Goal: Task Accomplishment & Management: Use online tool/utility

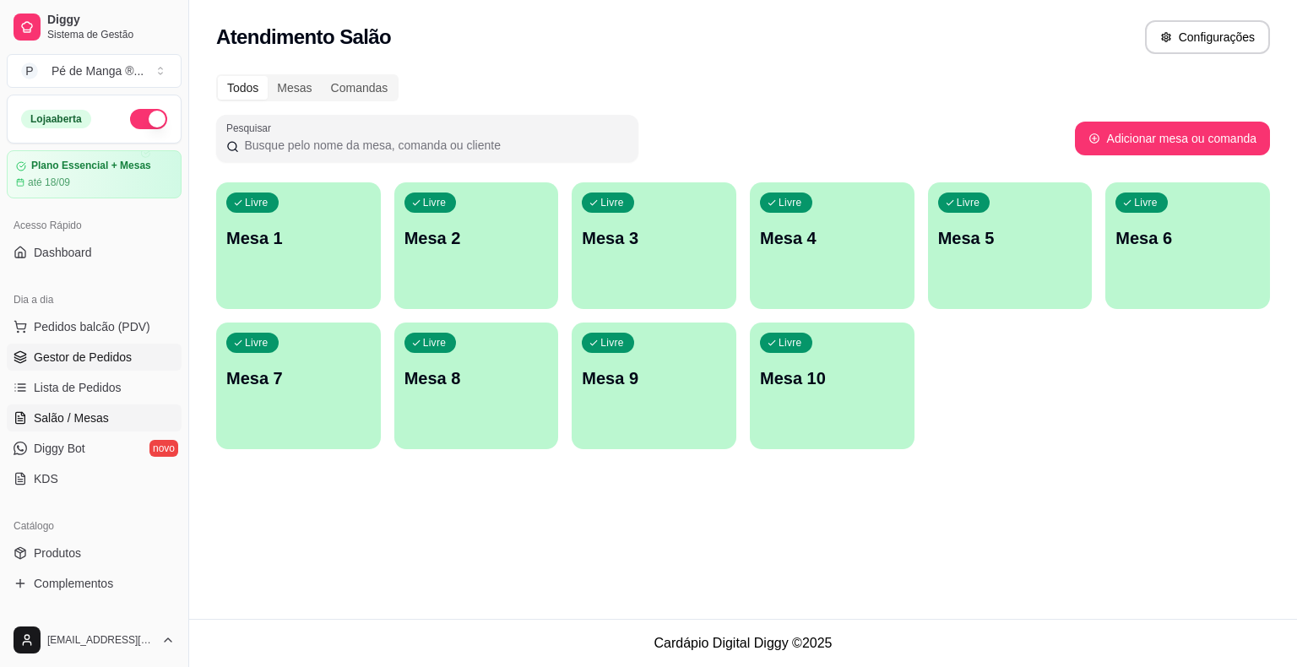
click at [118, 360] on span "Gestor de Pedidos" at bounding box center [83, 357] width 98 height 17
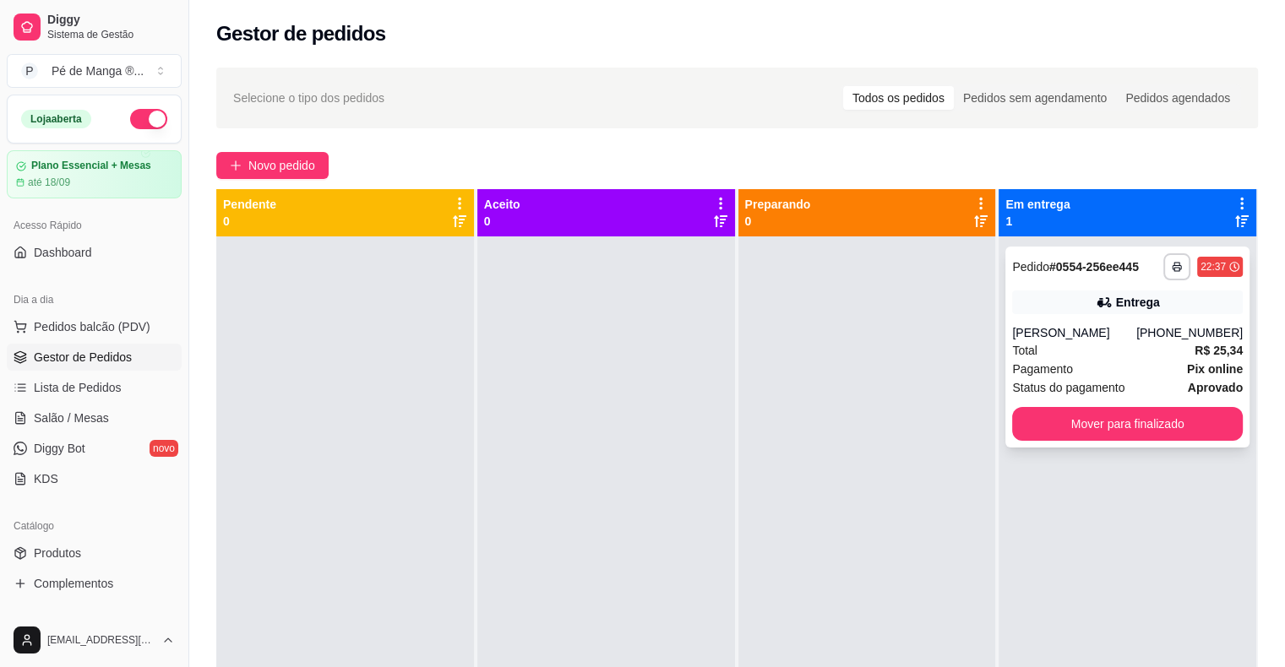
click at [1049, 448] on div "**********" at bounding box center [1127, 347] width 244 height 201
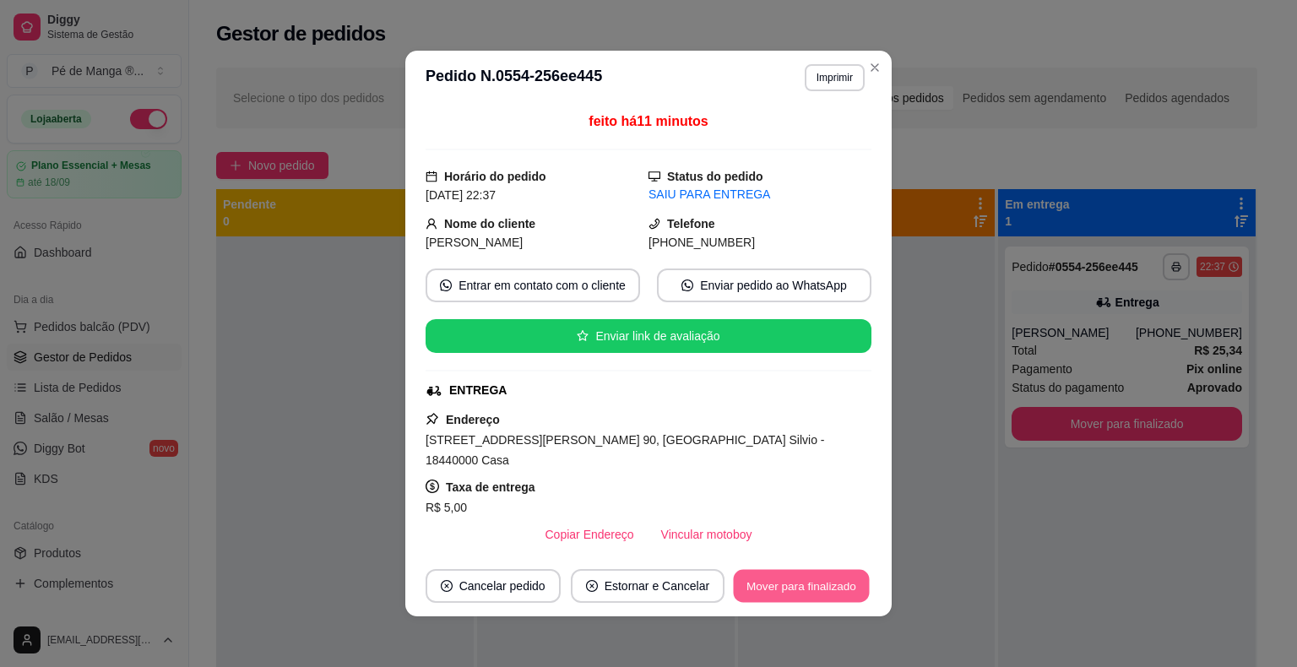
click at [823, 591] on button "Mover para finalizado" at bounding box center [802, 586] width 136 height 33
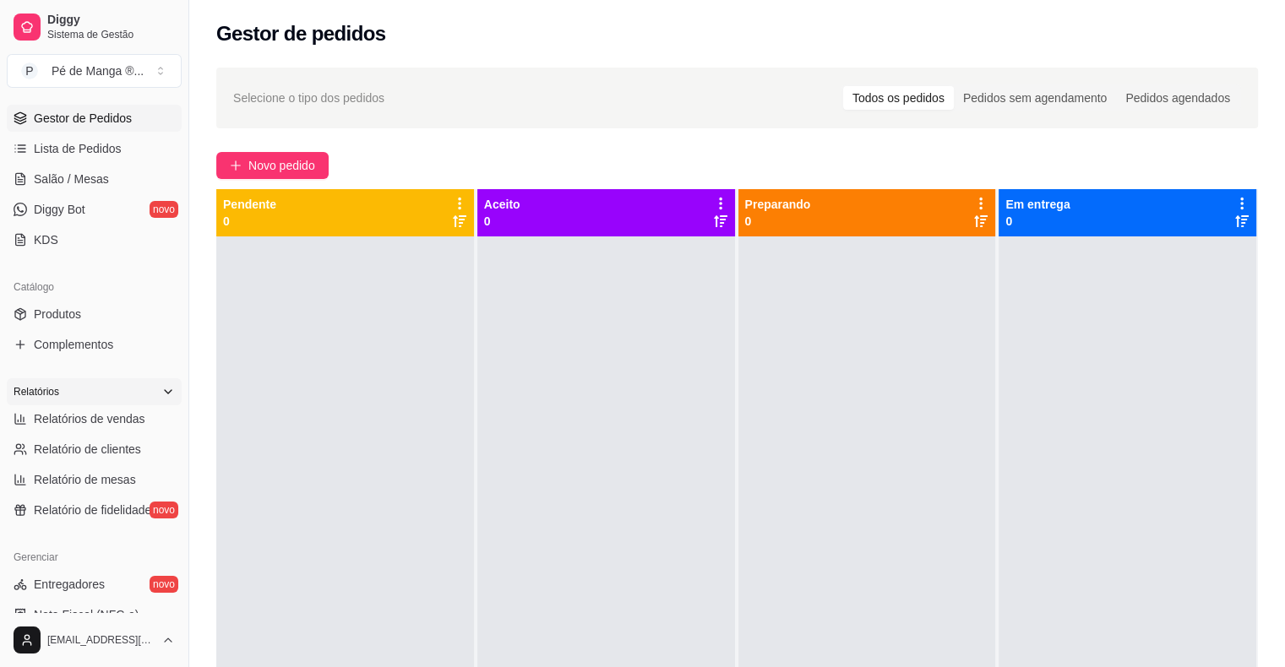
scroll to position [253, 0]
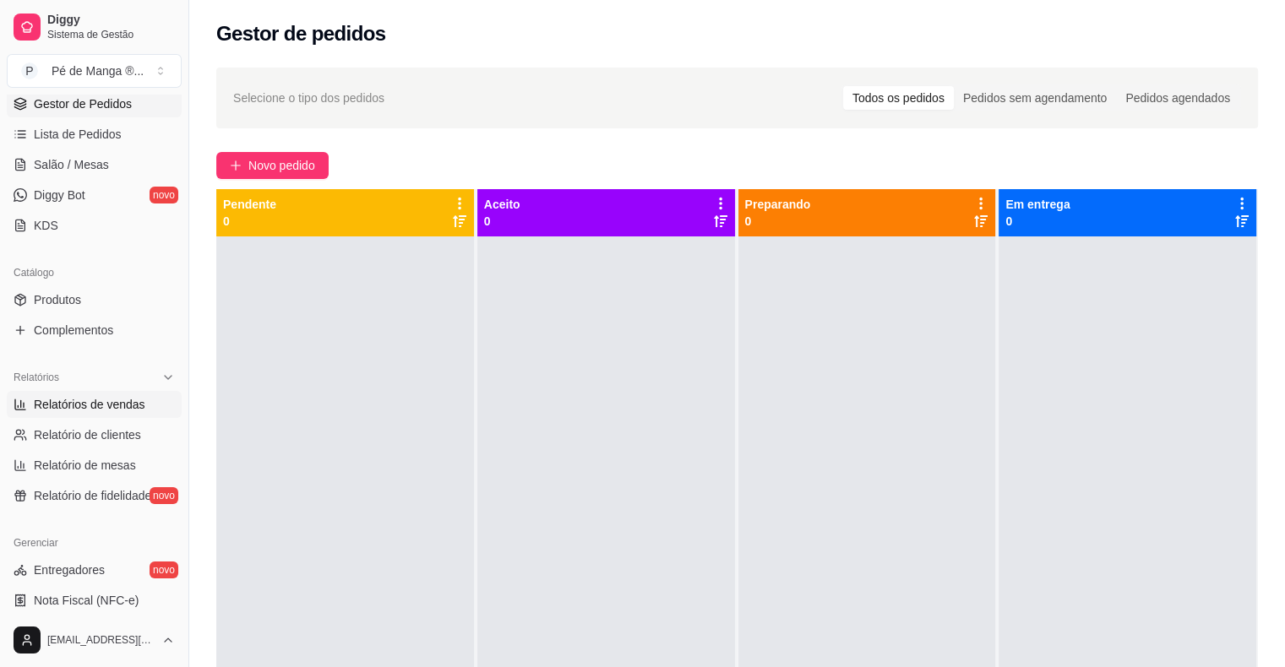
click at [139, 405] on span "Relatórios de vendas" at bounding box center [89, 404] width 111 height 17
select select "ALL"
select select "0"
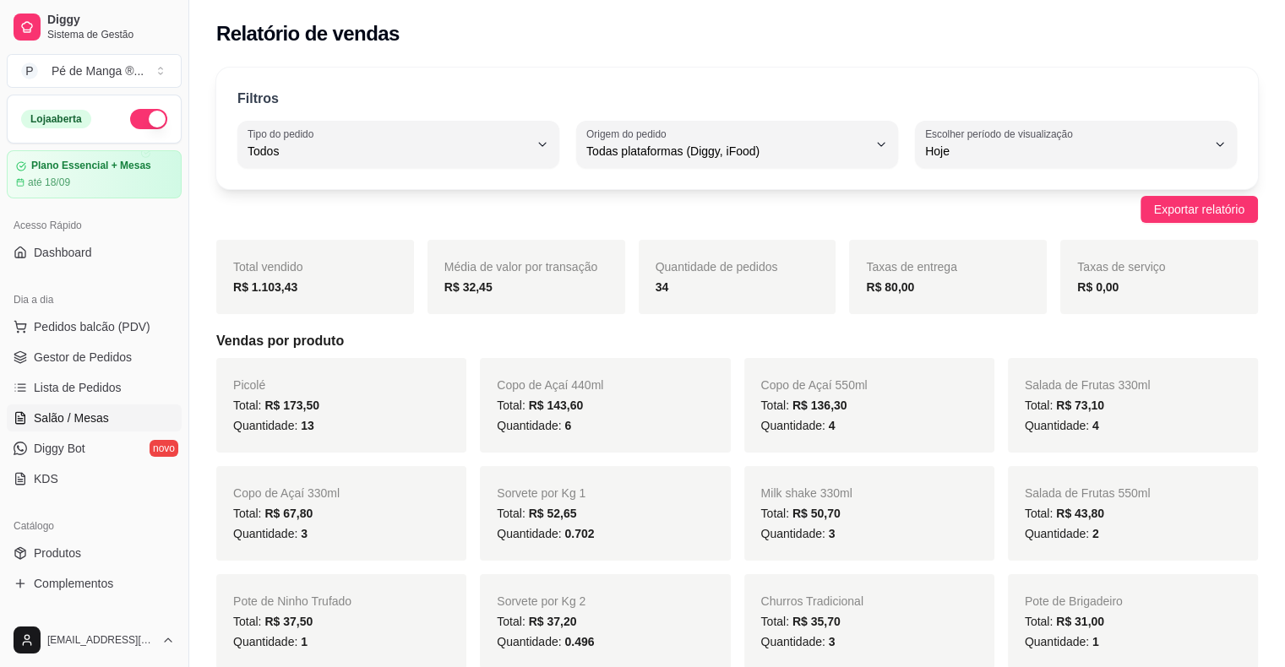
click at [119, 407] on link "Salão / Mesas" at bounding box center [94, 418] width 175 height 27
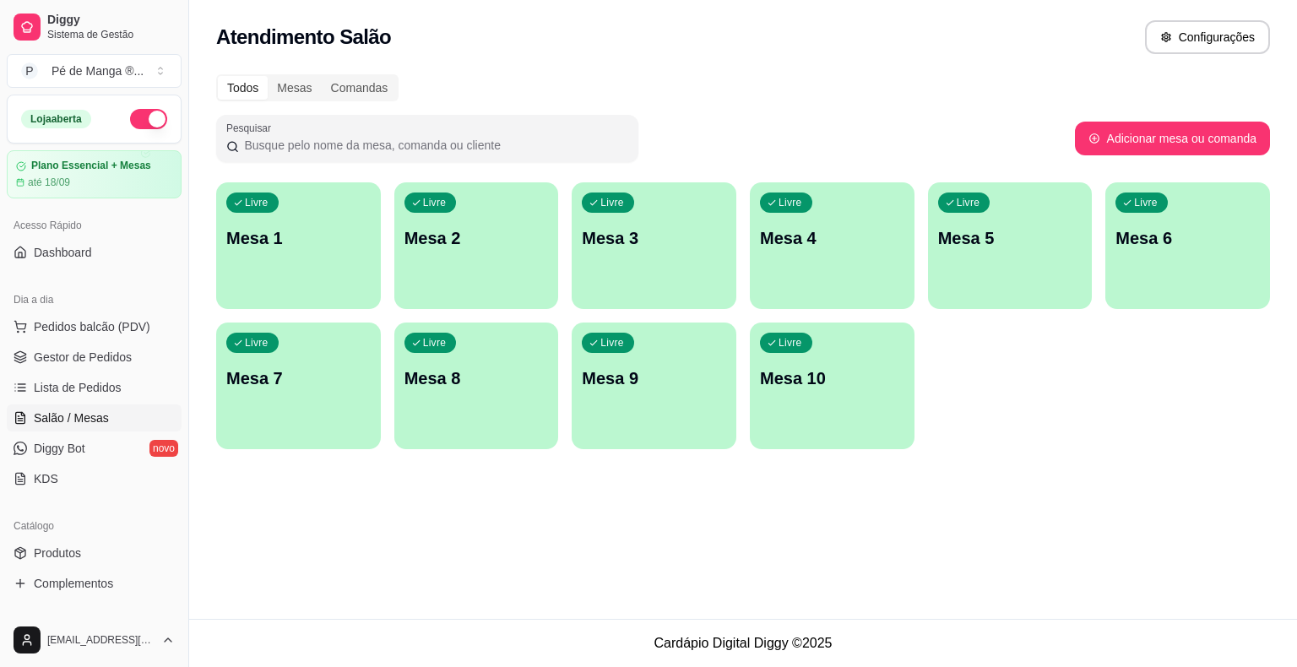
click at [332, 241] on p "Mesa 1" at bounding box center [298, 238] width 144 height 24
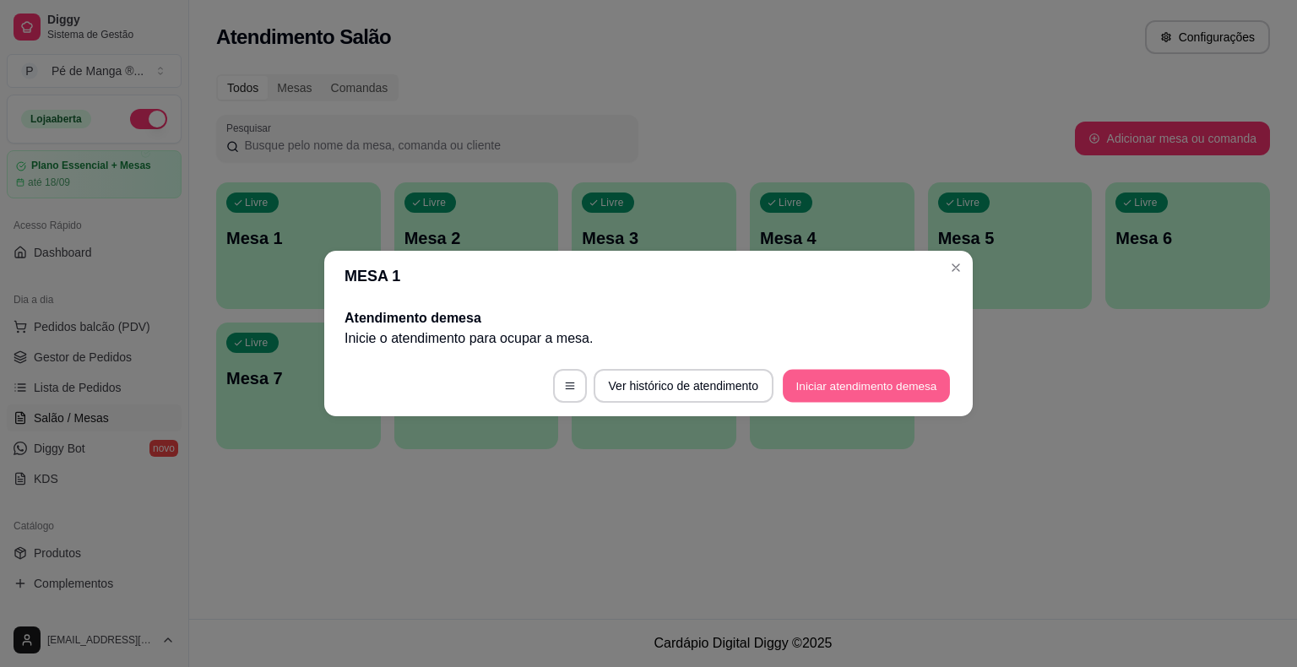
click at [875, 385] on button "Iniciar atendimento de mesa" at bounding box center [866, 386] width 167 height 33
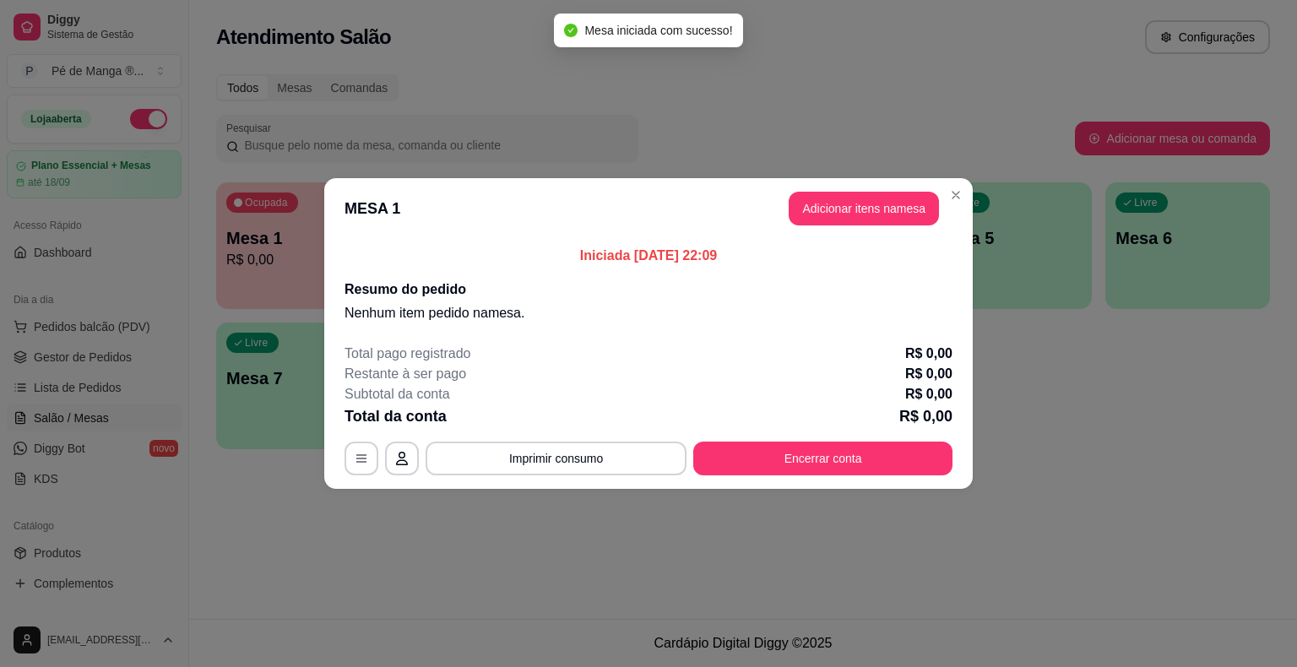
click at [879, 222] on button "Adicionar itens na mesa" at bounding box center [864, 209] width 150 height 34
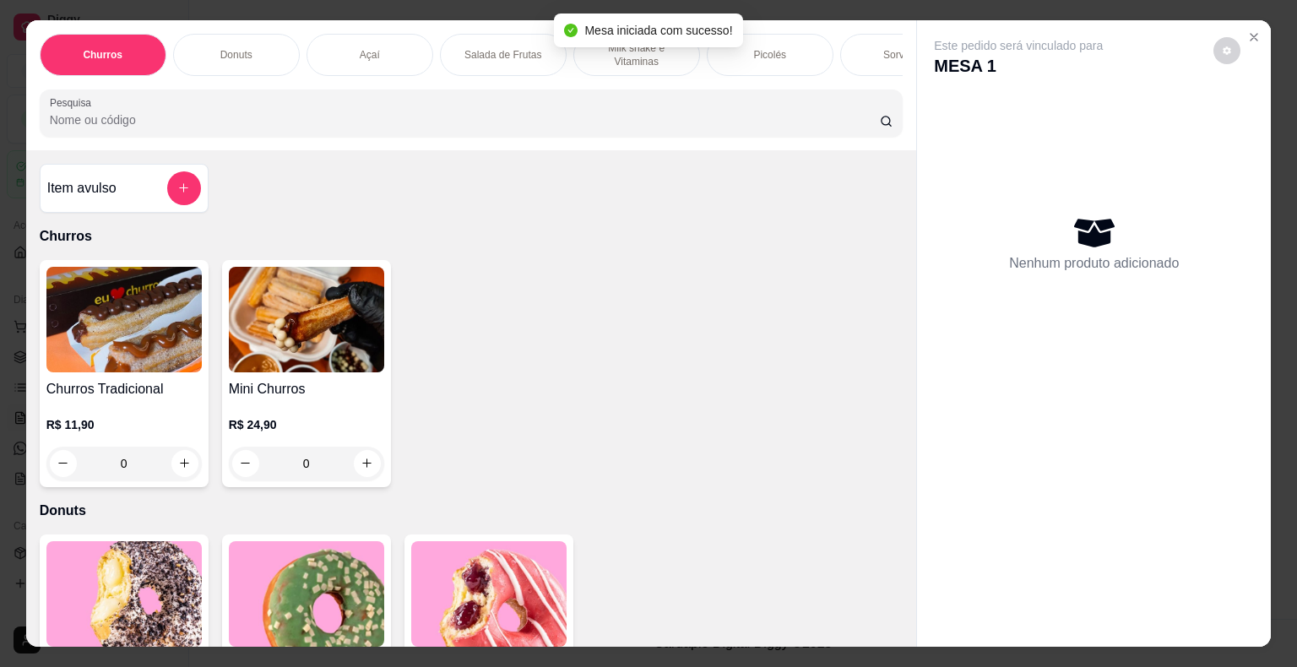
click at [477, 57] on div "Salada de Frutas" at bounding box center [503, 55] width 127 height 42
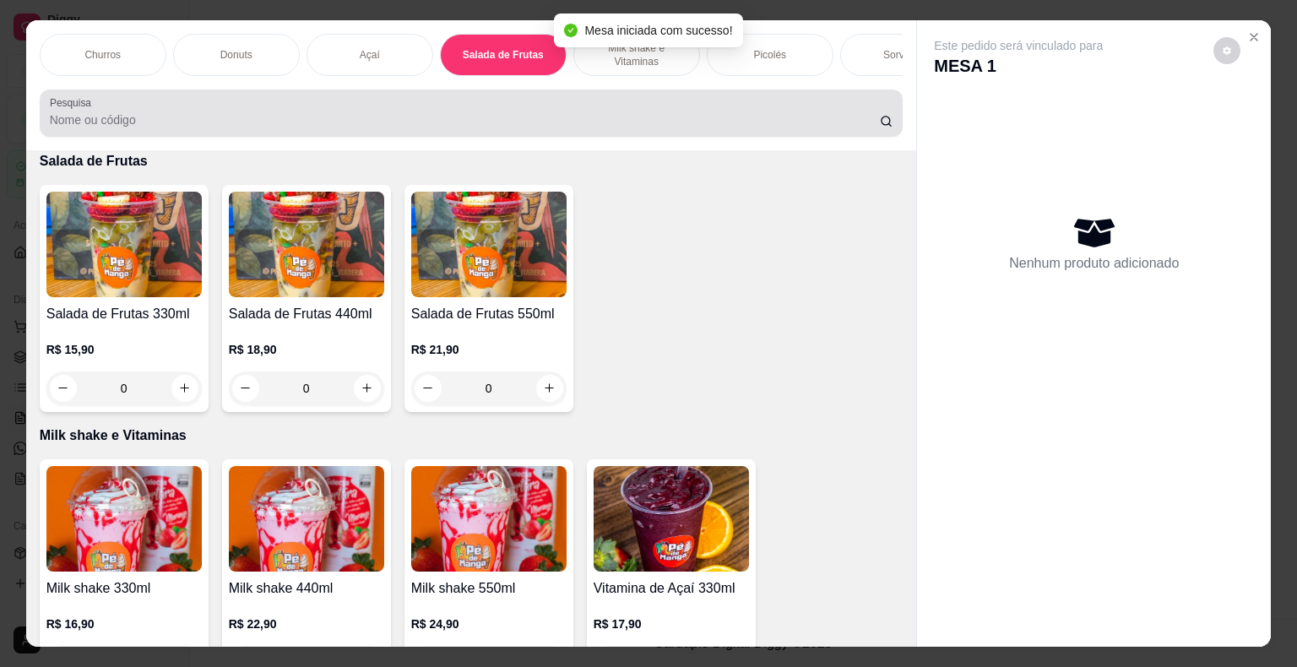
scroll to position [41, 0]
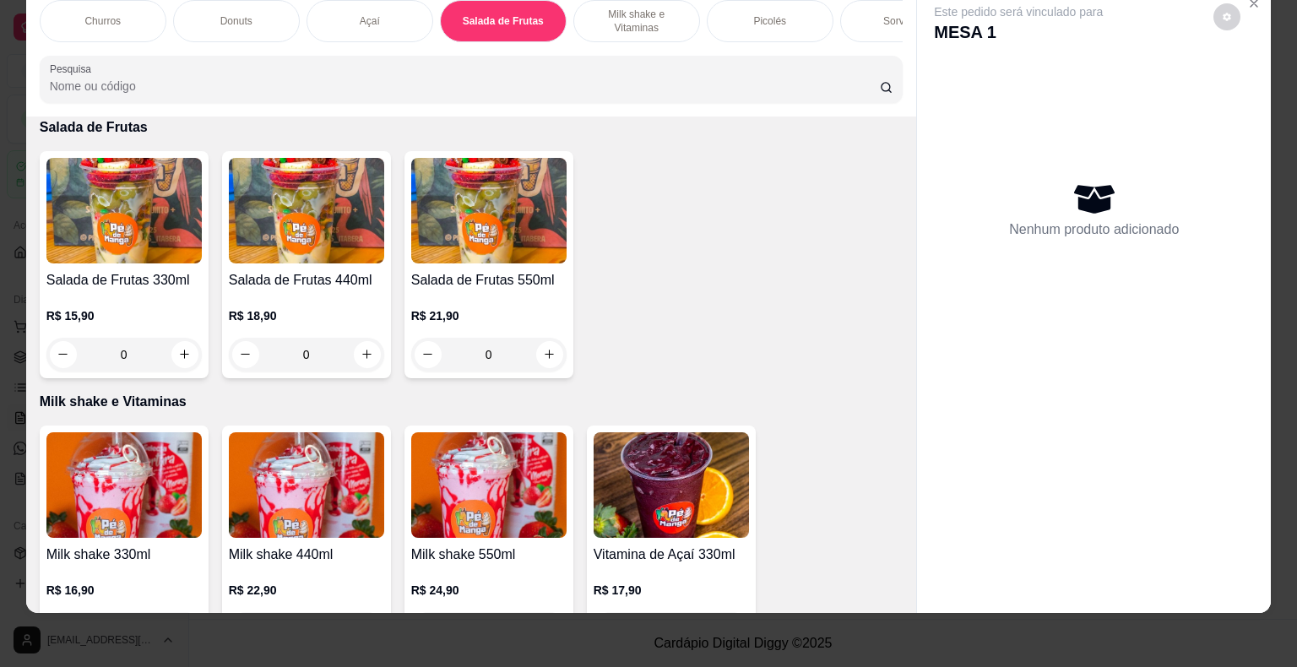
click at [502, 283] on h4 "Salada de Frutas 550ml" at bounding box center [488, 280] width 155 height 20
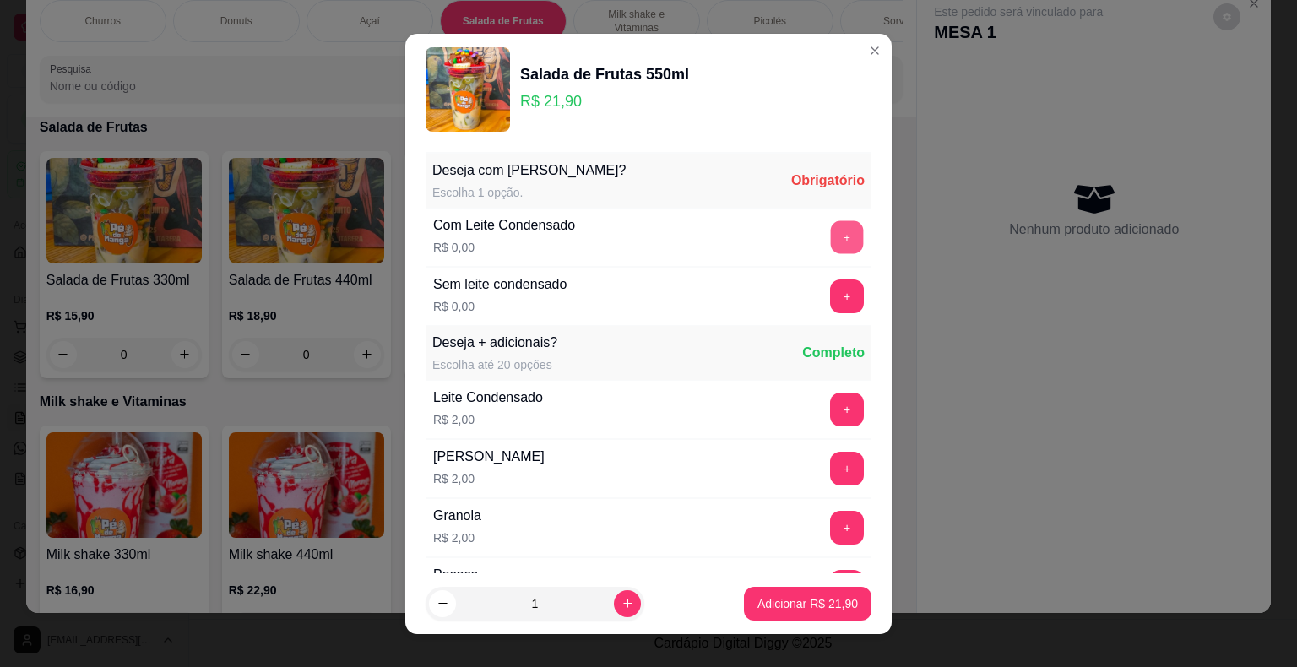
click at [831, 231] on button "+" at bounding box center [847, 236] width 33 height 33
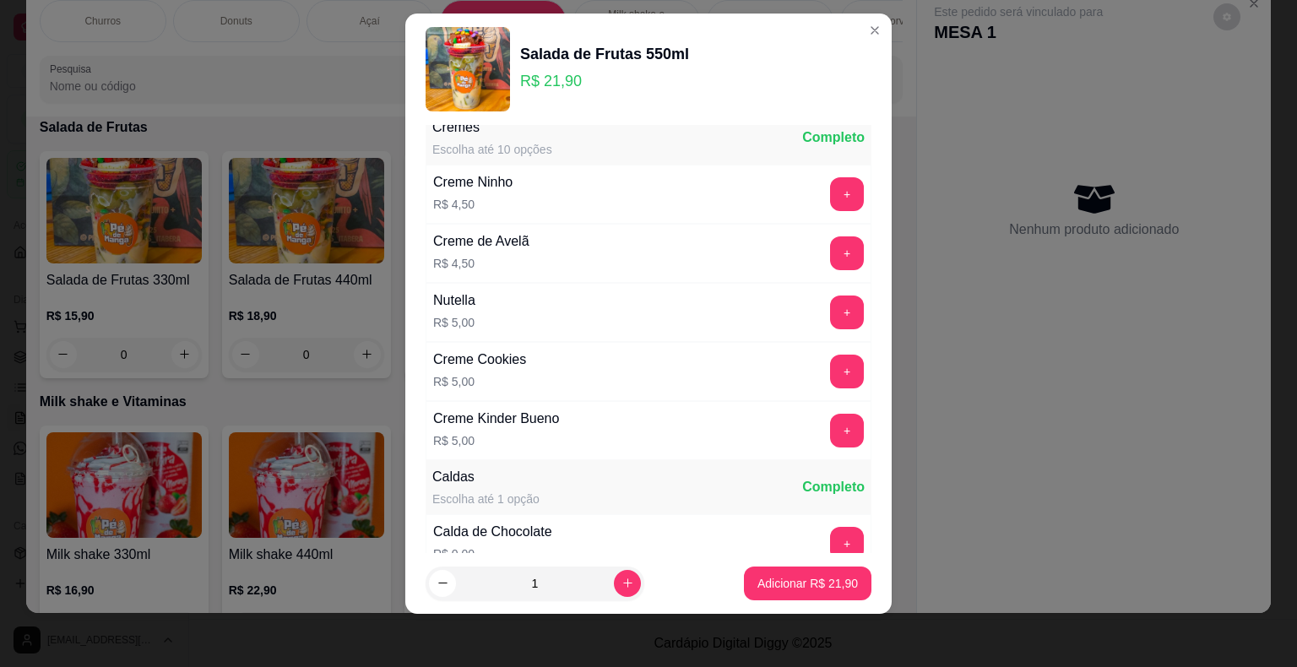
scroll to position [1193, 0]
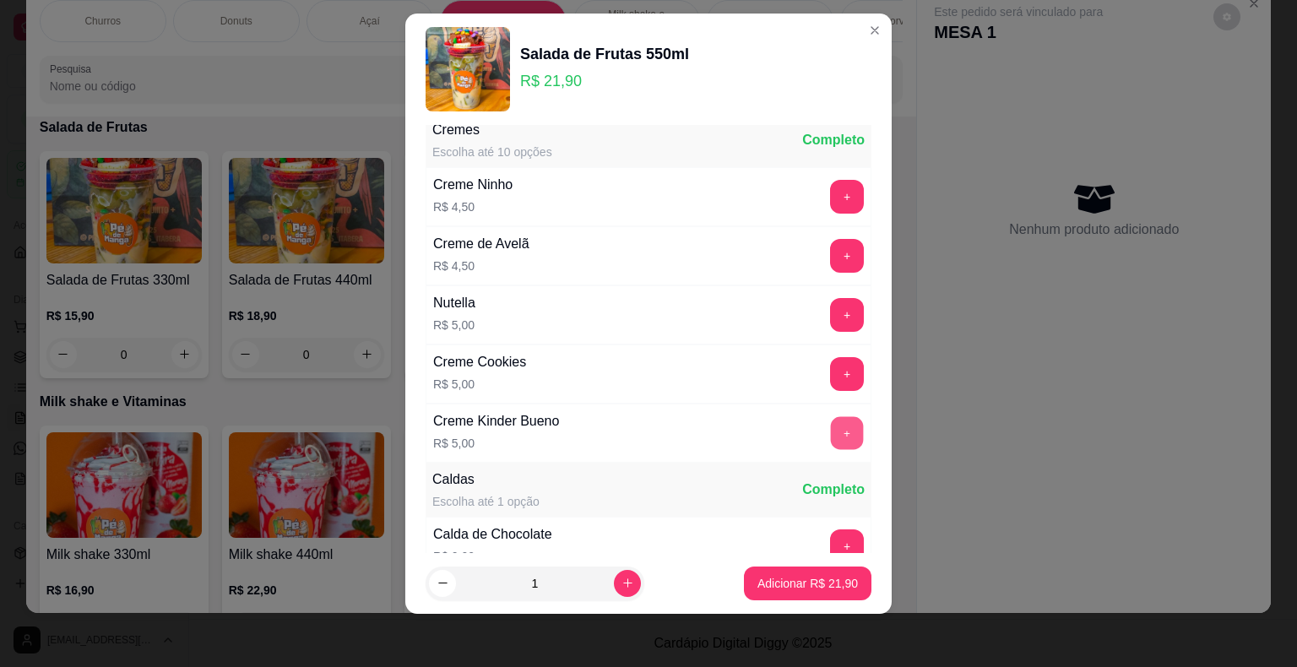
click at [831, 417] on button "+" at bounding box center [847, 432] width 33 height 33
click at [831, 317] on button "+" at bounding box center [847, 314] width 33 height 33
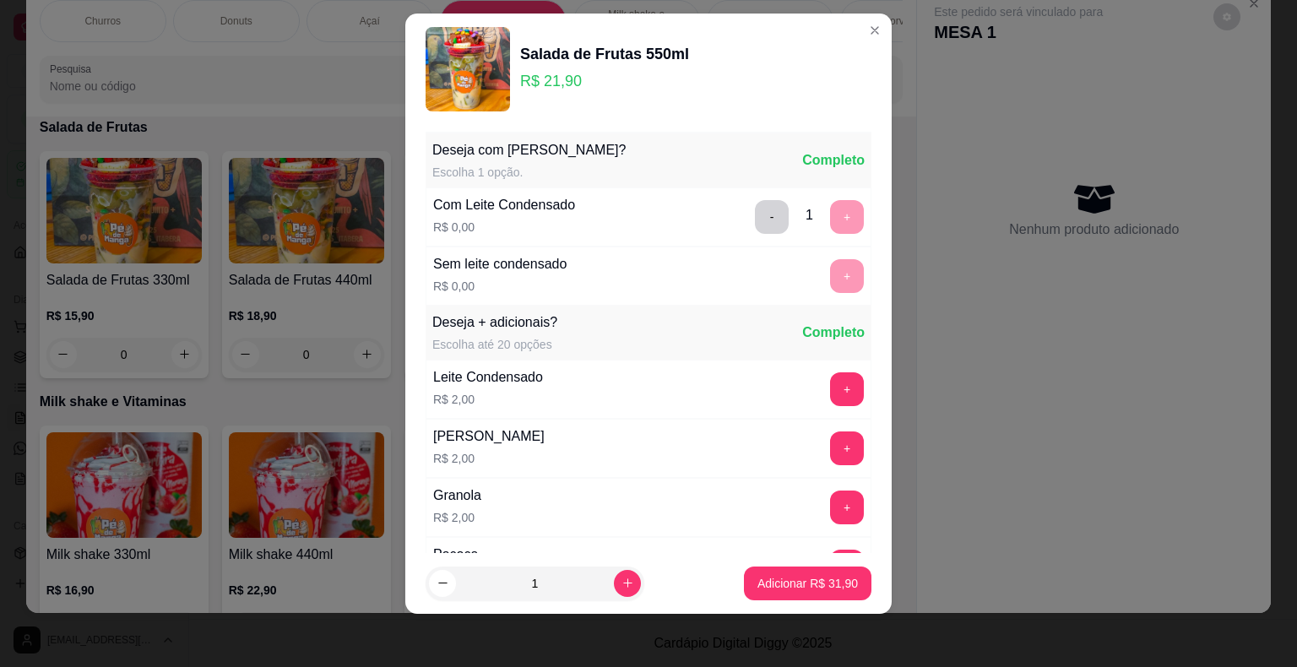
scroll to position [0, 0]
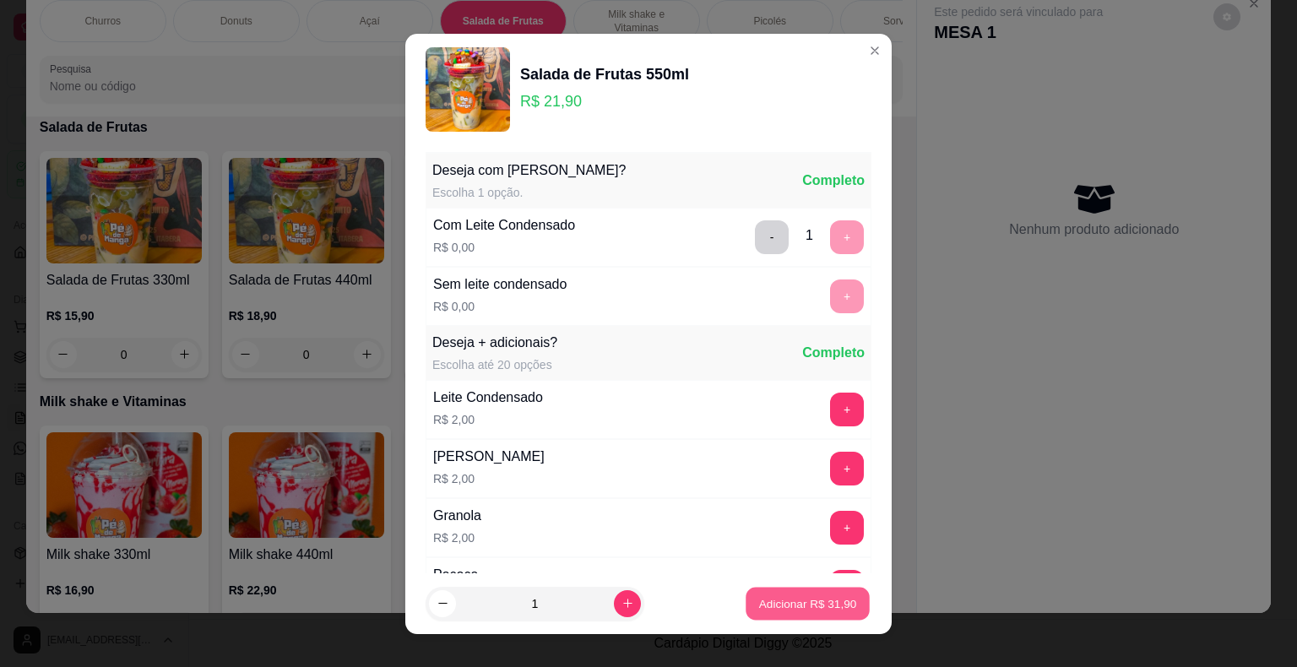
click at [777, 605] on p "Adicionar R$ 31,90" at bounding box center [808, 603] width 98 height 16
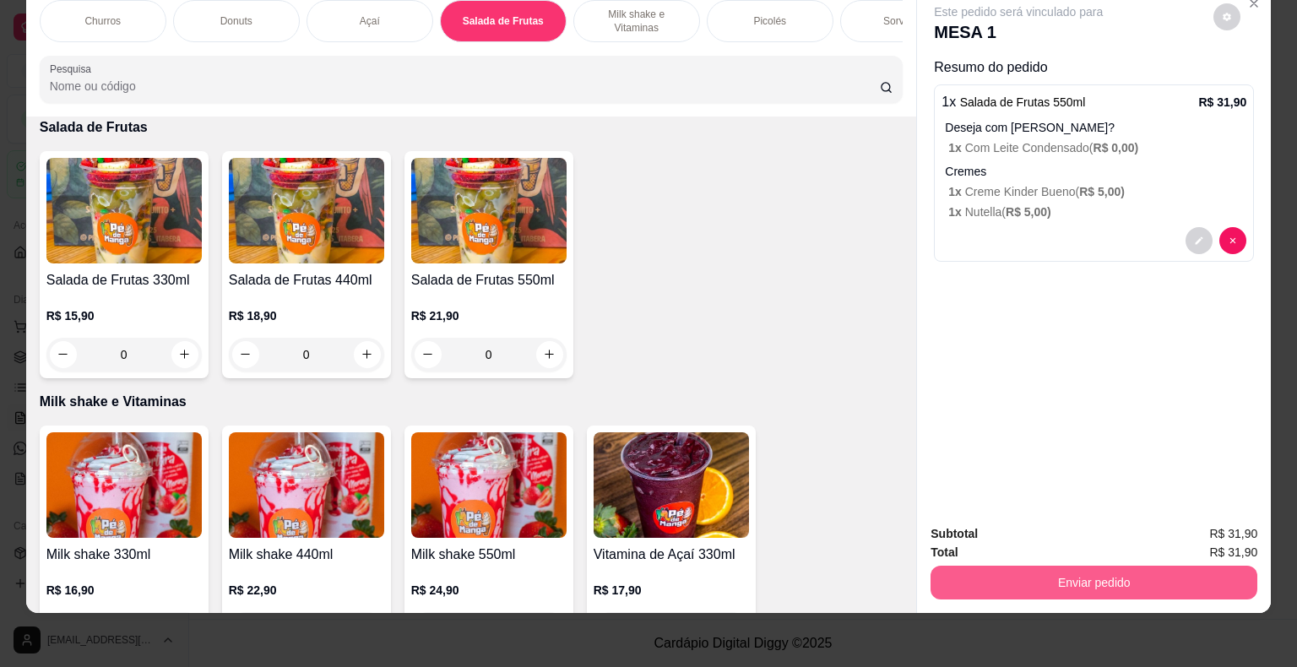
click at [1165, 574] on button "Enviar pedido" at bounding box center [1094, 583] width 327 height 34
click at [1106, 537] on button "Não registrar e enviar pedido" at bounding box center [1038, 529] width 176 height 32
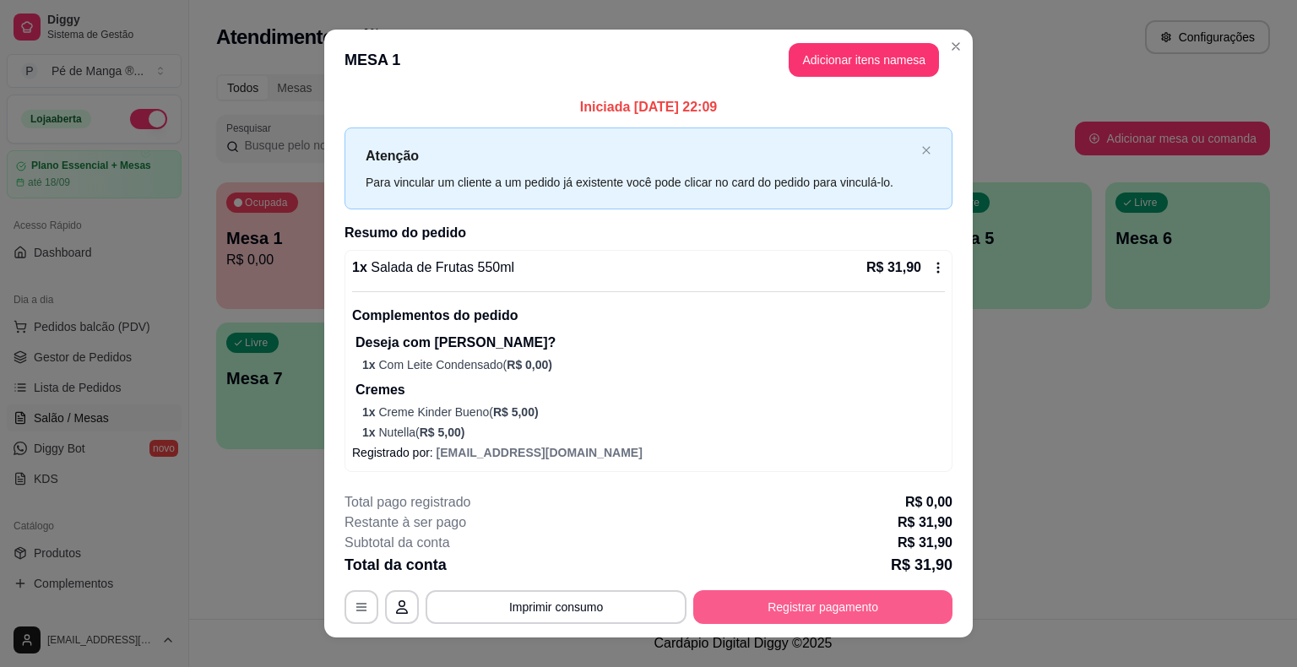
click at [811, 613] on button "Registrar pagamento" at bounding box center [822, 607] width 259 height 34
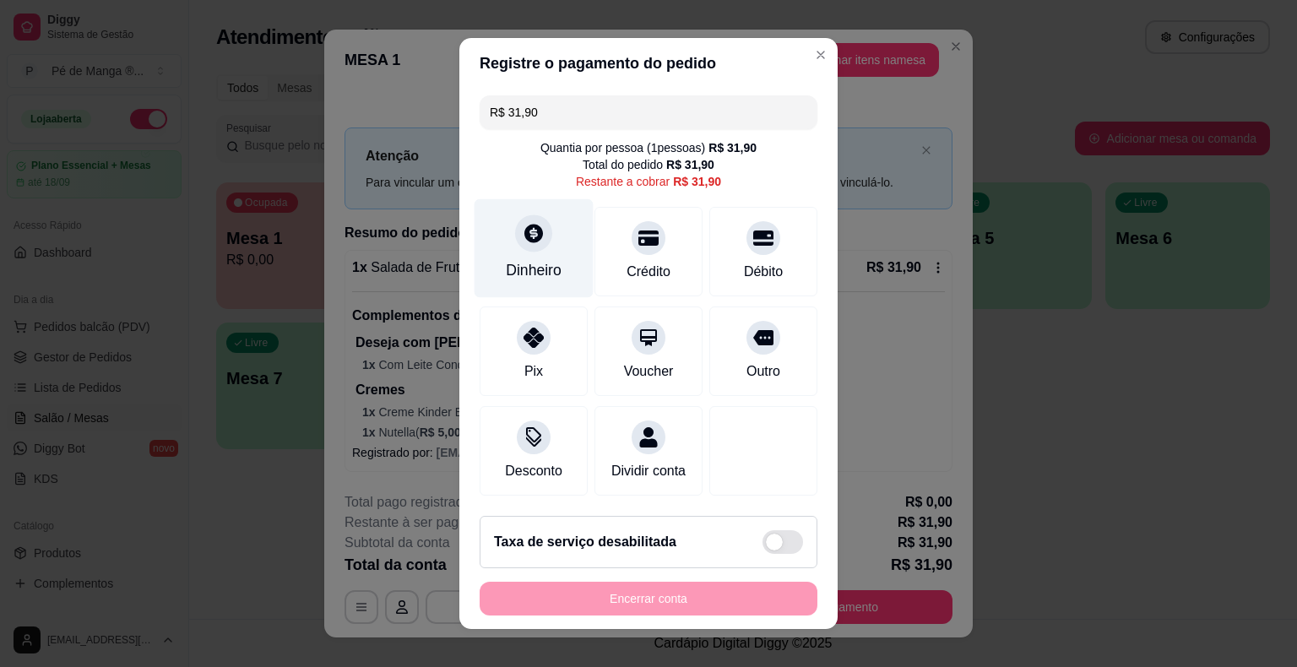
click at [542, 258] on div "Dinheiro" at bounding box center [534, 248] width 119 height 99
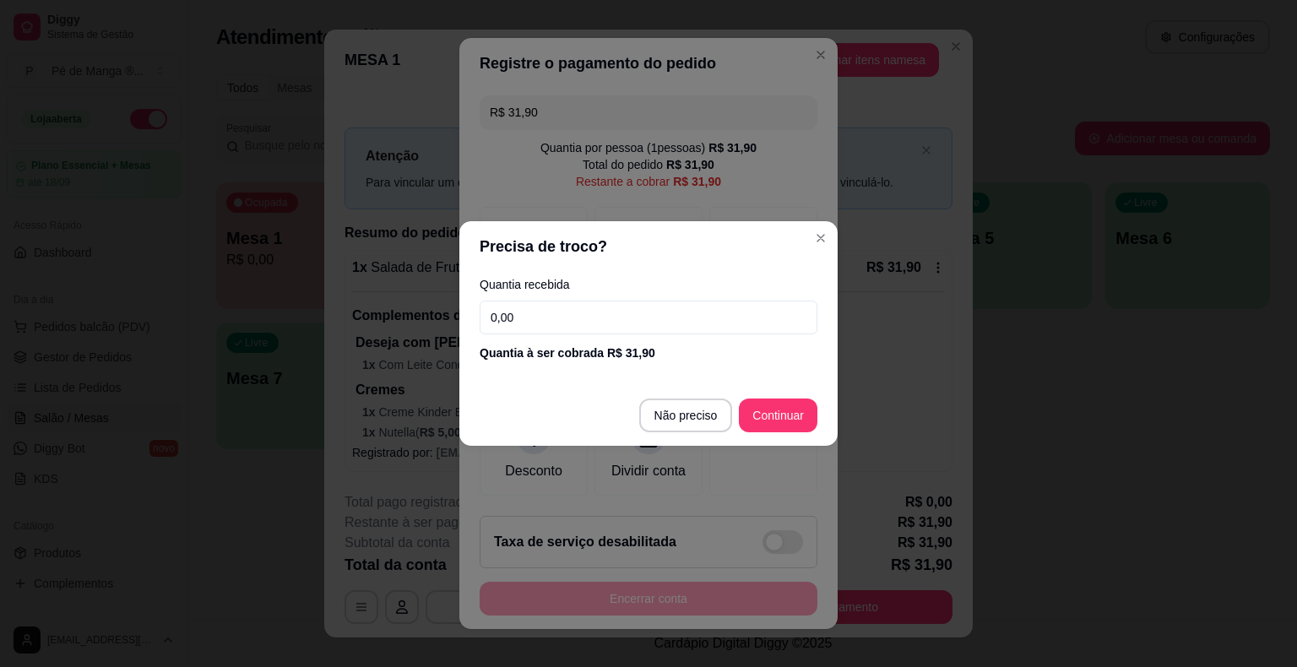
click at [557, 324] on input "0,00" at bounding box center [649, 318] width 338 height 34
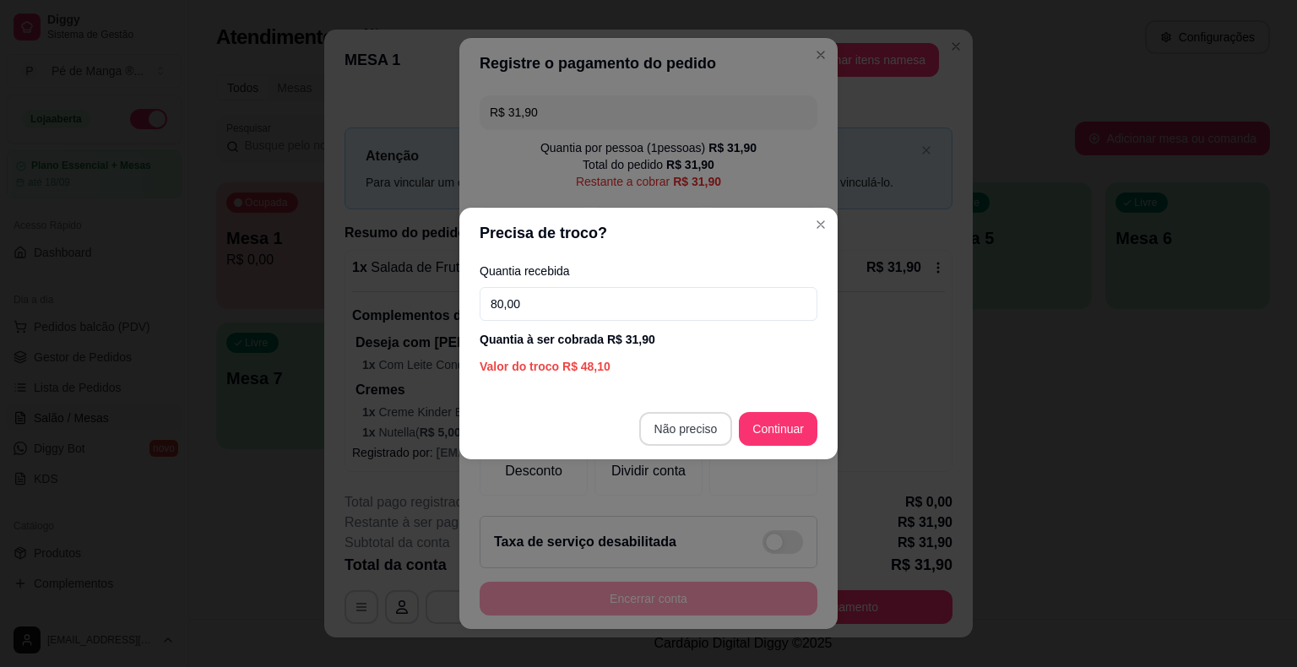
type input "80,00"
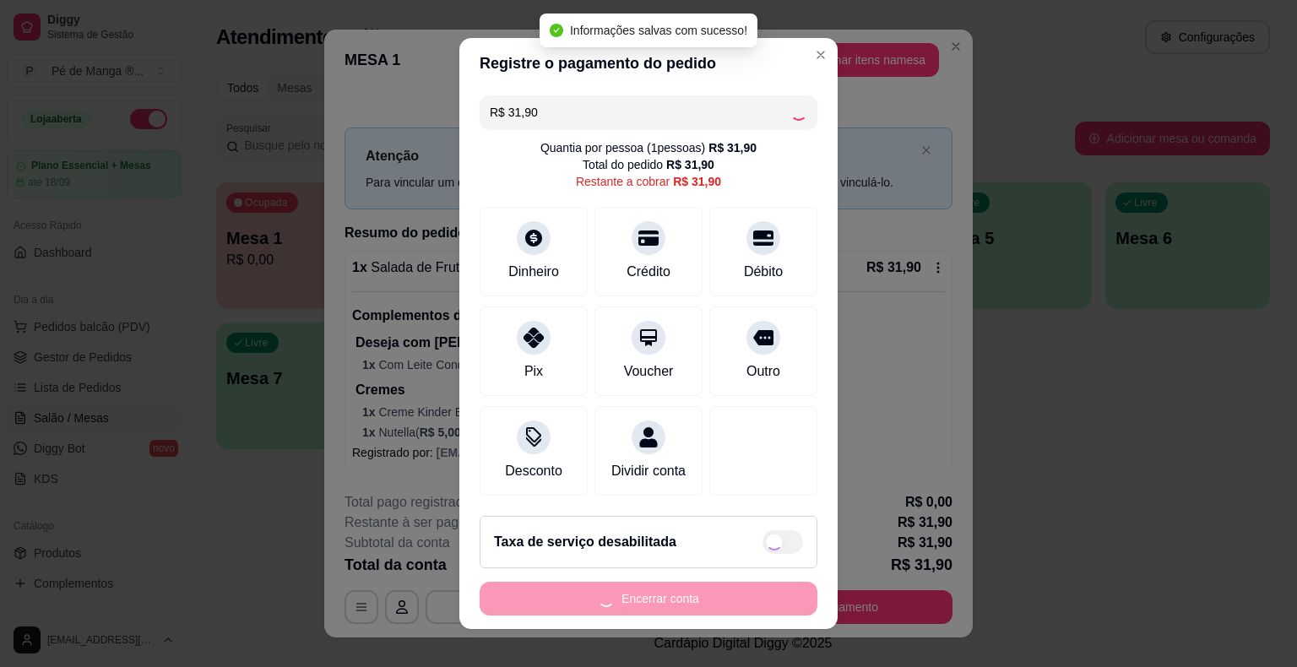
type input "R$ 0,00"
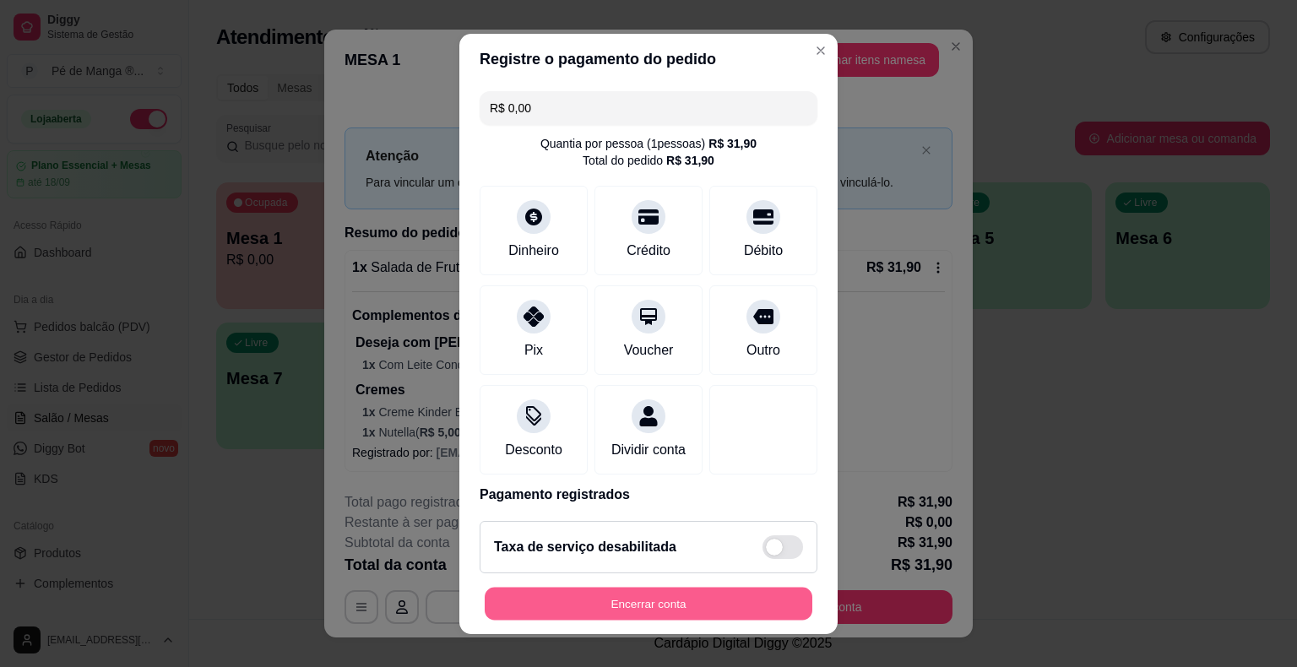
click at [703, 602] on button "Encerrar conta" at bounding box center [649, 603] width 328 height 33
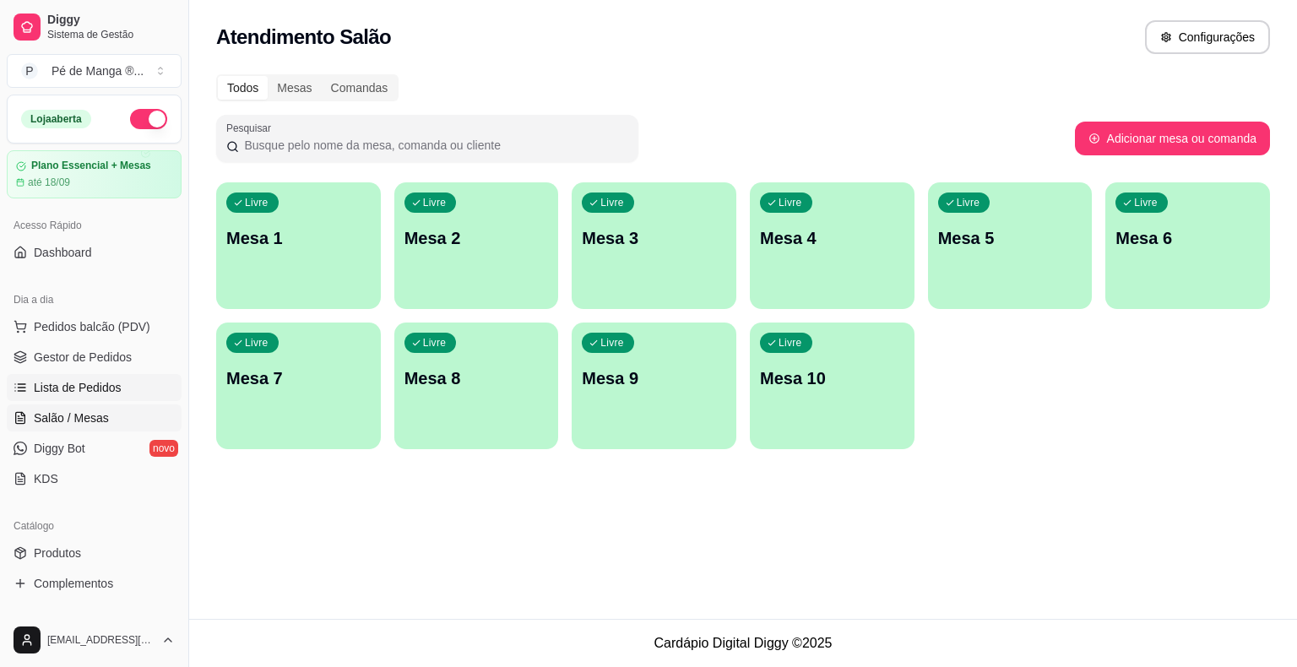
click at [149, 394] on link "Lista de Pedidos" at bounding box center [94, 387] width 175 height 27
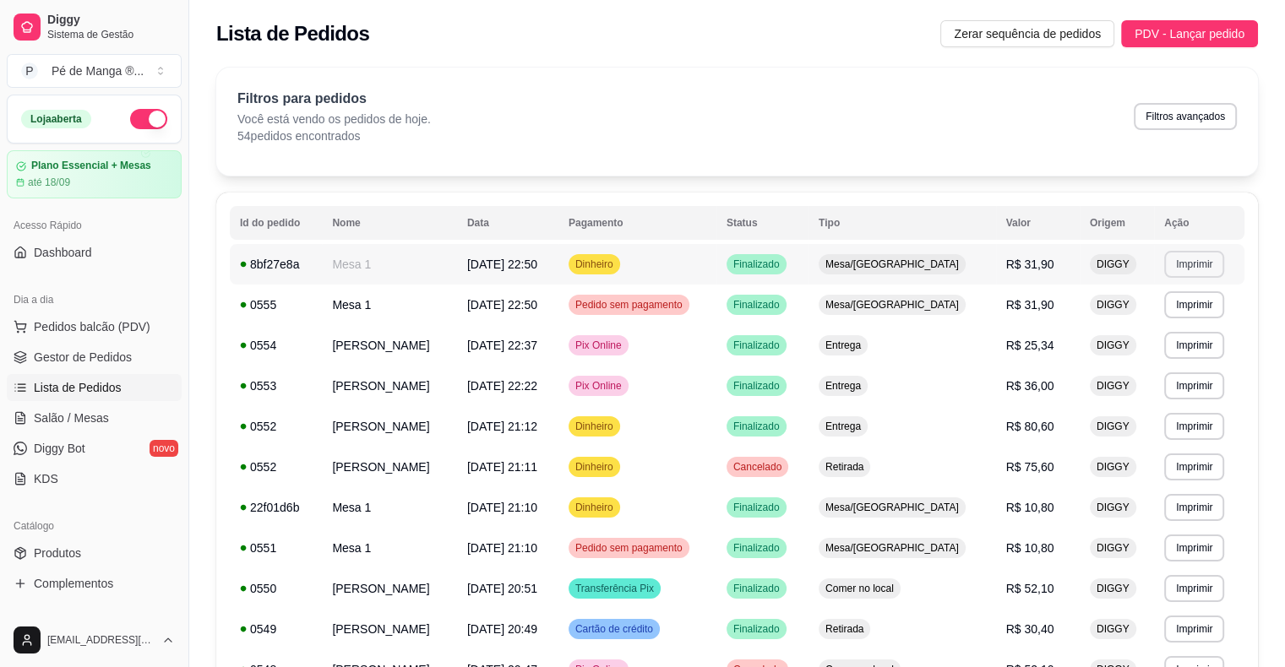
click at [1186, 273] on button "Imprimir" at bounding box center [1194, 264] width 60 height 27
click at [1152, 329] on button "IMPRESSORA" at bounding box center [1164, 323] width 122 height 27
click at [114, 370] on link "Gestor de Pedidos" at bounding box center [94, 357] width 175 height 27
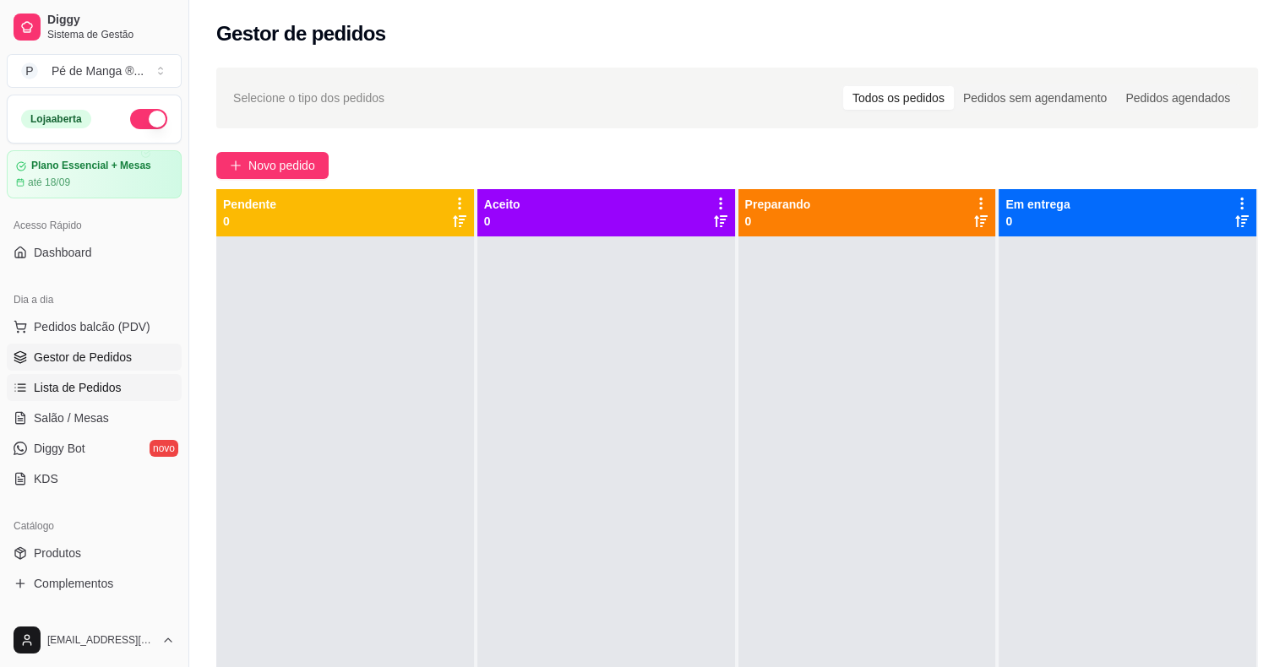
click at [117, 394] on span "Lista de Pedidos" at bounding box center [78, 387] width 88 height 17
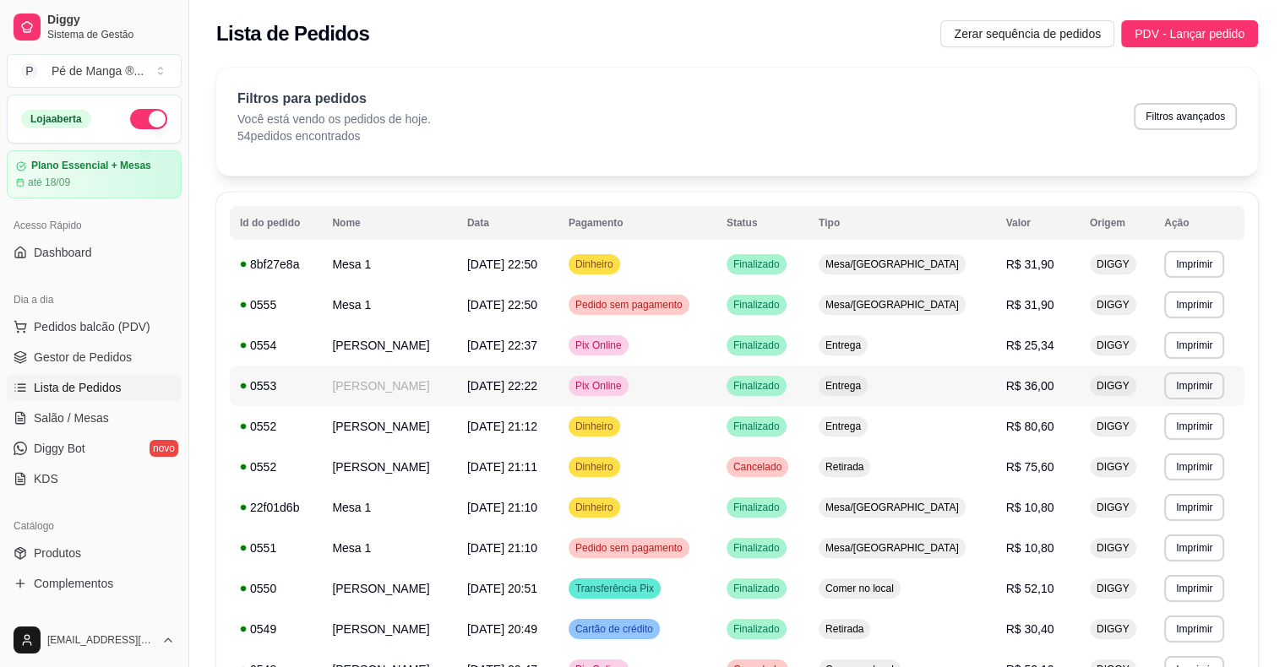
click at [715, 385] on td "Pix Online" at bounding box center [637, 386] width 158 height 41
click at [162, 356] on link "Gestor de Pedidos" at bounding box center [94, 357] width 175 height 27
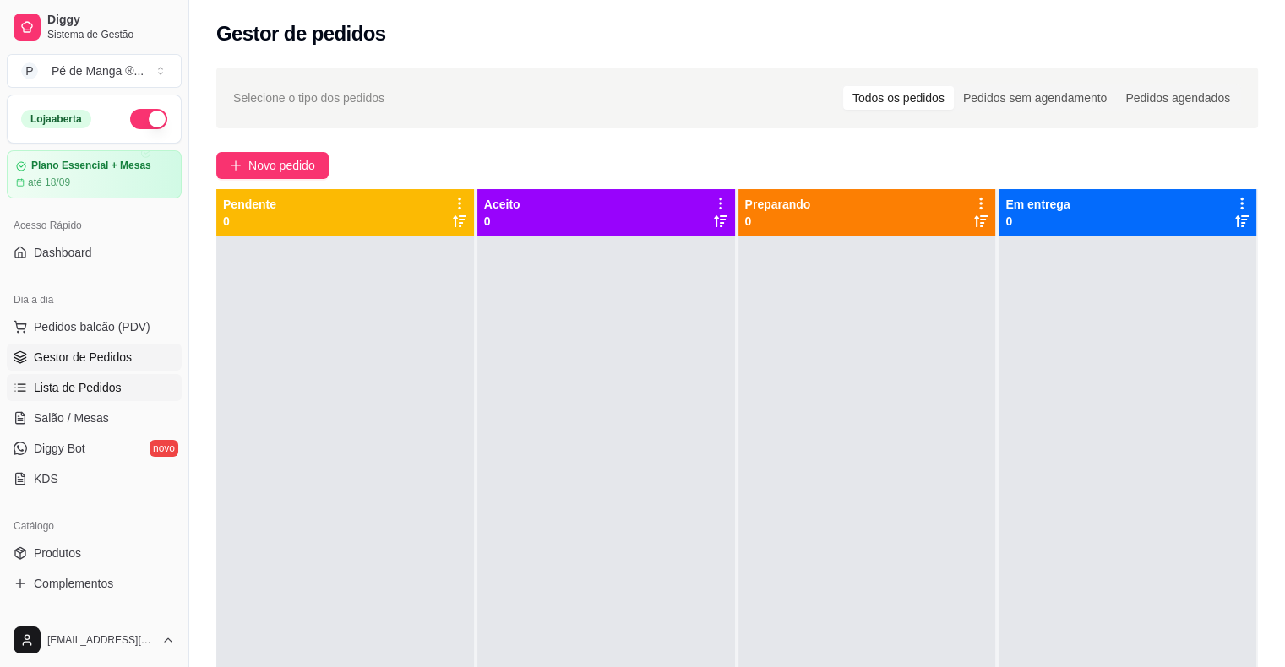
click at [112, 387] on span "Lista de Pedidos" at bounding box center [78, 387] width 88 height 17
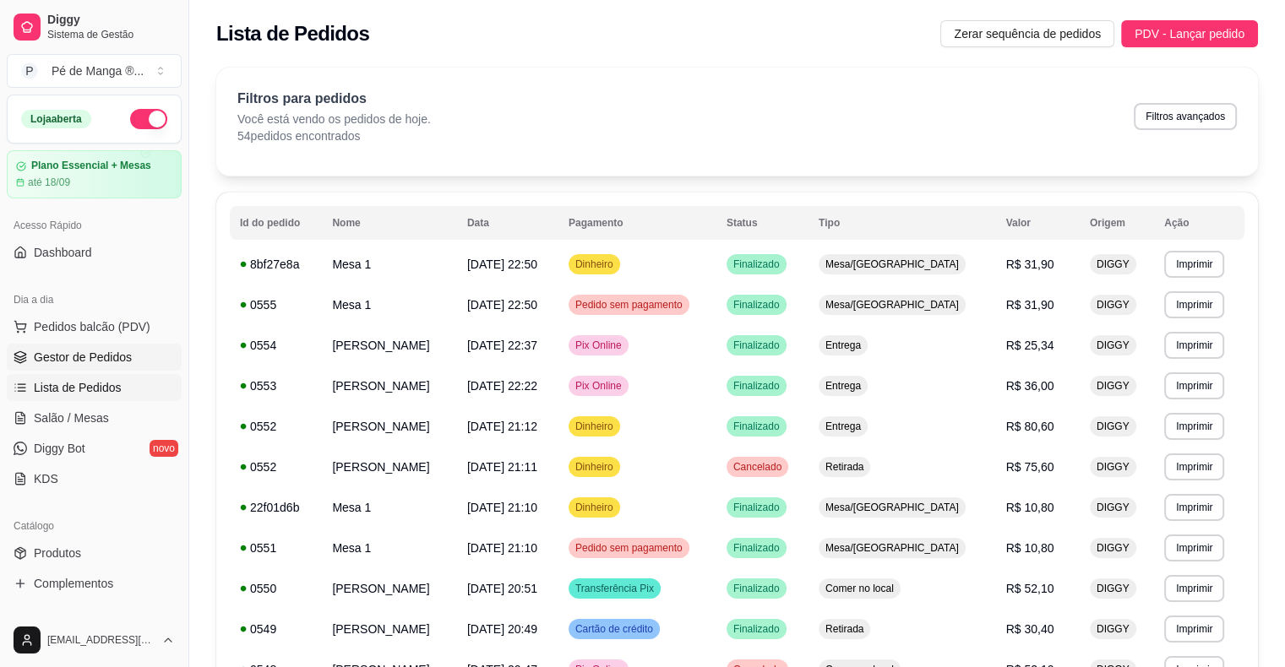
click at [84, 356] on span "Gestor de Pedidos" at bounding box center [83, 357] width 98 height 17
